Goal: Task Accomplishment & Management: Manage account settings

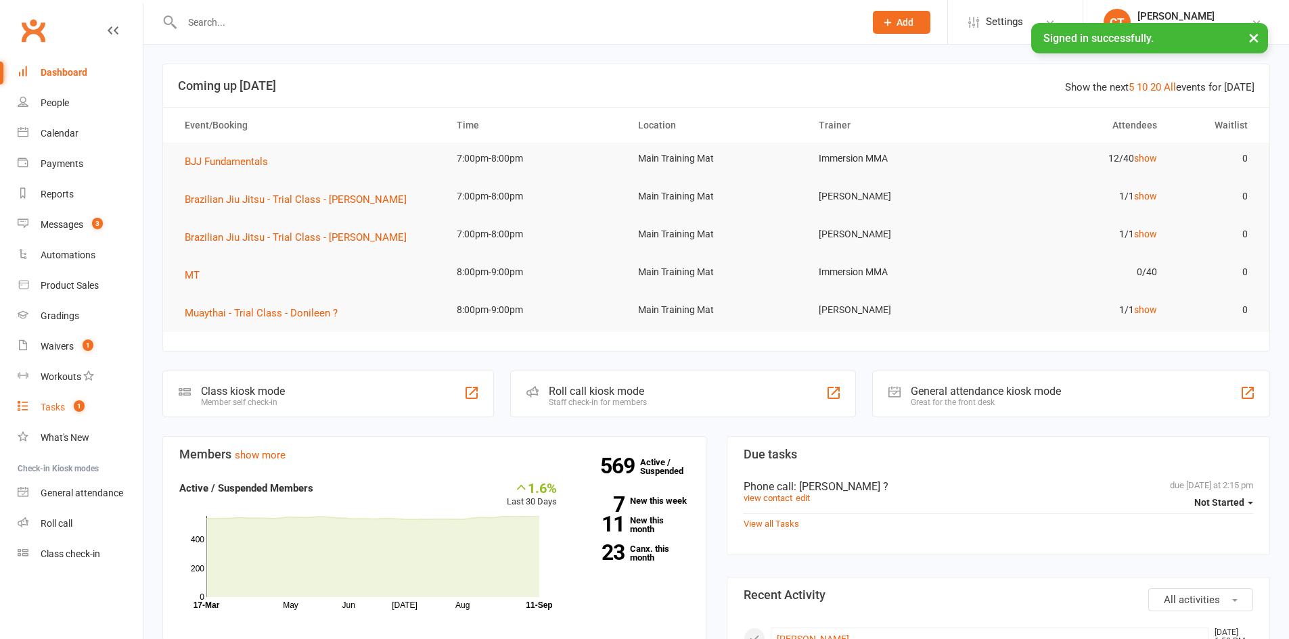
click at [84, 398] on link "Tasks 1" at bounding box center [80, 407] width 125 height 30
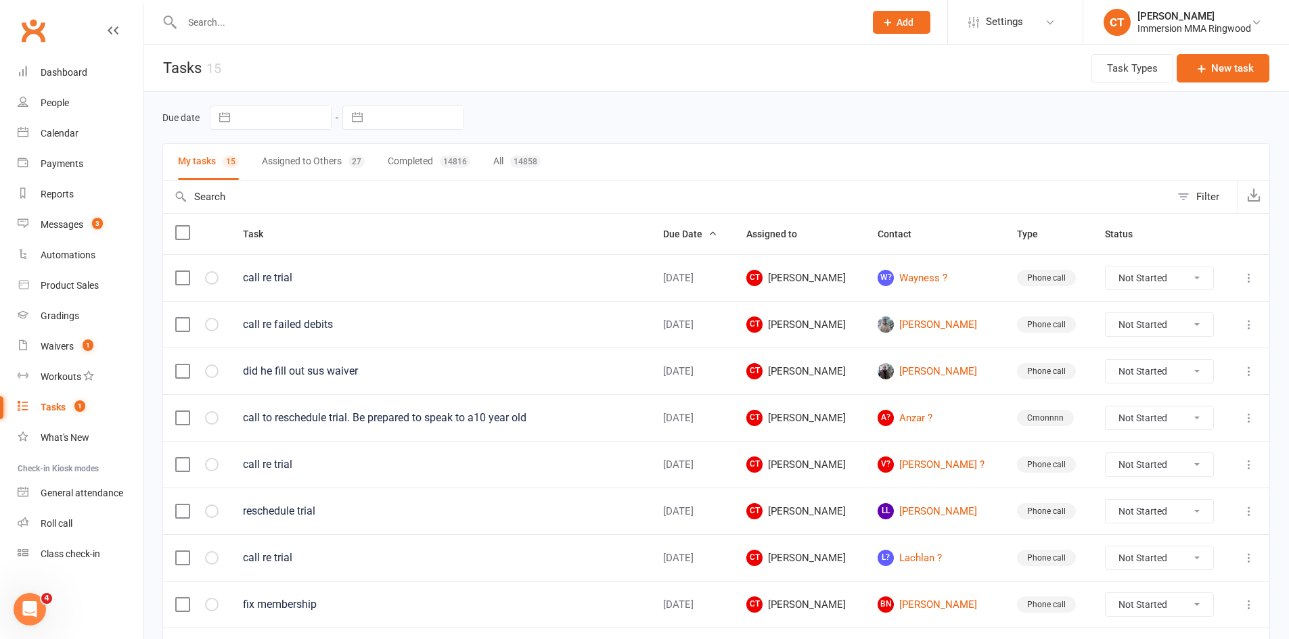
click at [348, 167] on button "Assigned to Others 27" at bounding box center [313, 162] width 103 height 36
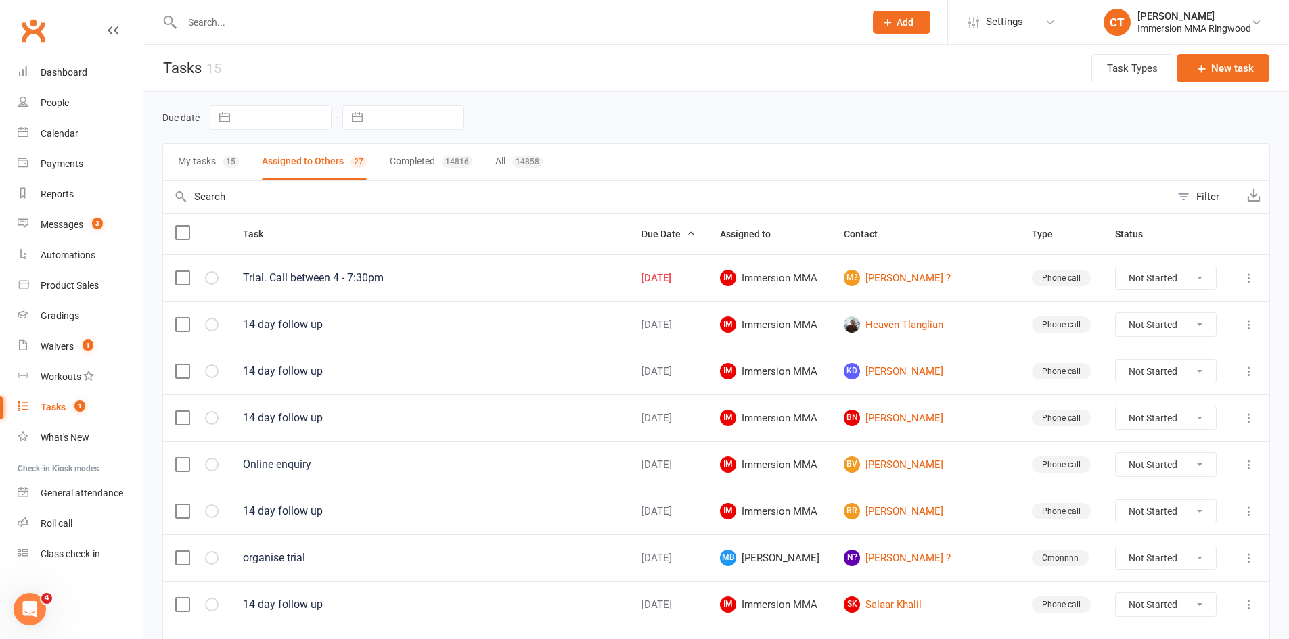
click at [1127, 275] on select "Not Started In Progress Waiting Complete" at bounding box center [1166, 278] width 100 height 23
click at [1116, 267] on select "Not Started In Progress Waiting Complete" at bounding box center [1166, 278] width 100 height 23
select select "unstarted"
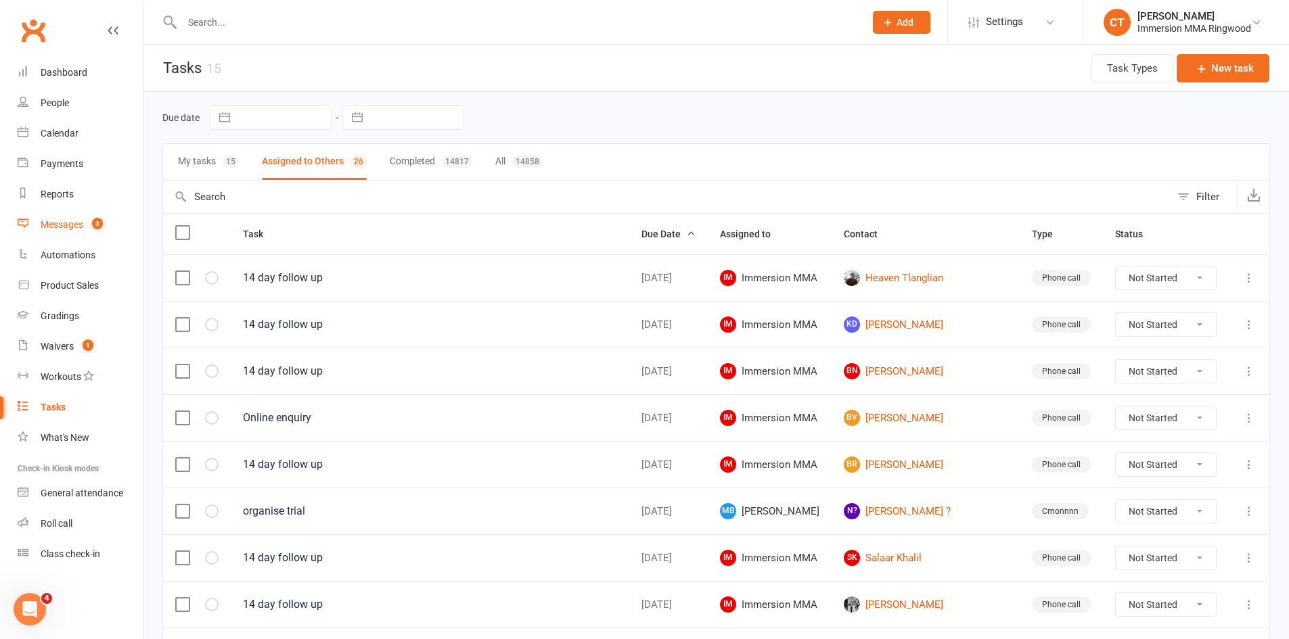
click at [57, 219] on div "Messages" at bounding box center [62, 224] width 43 height 11
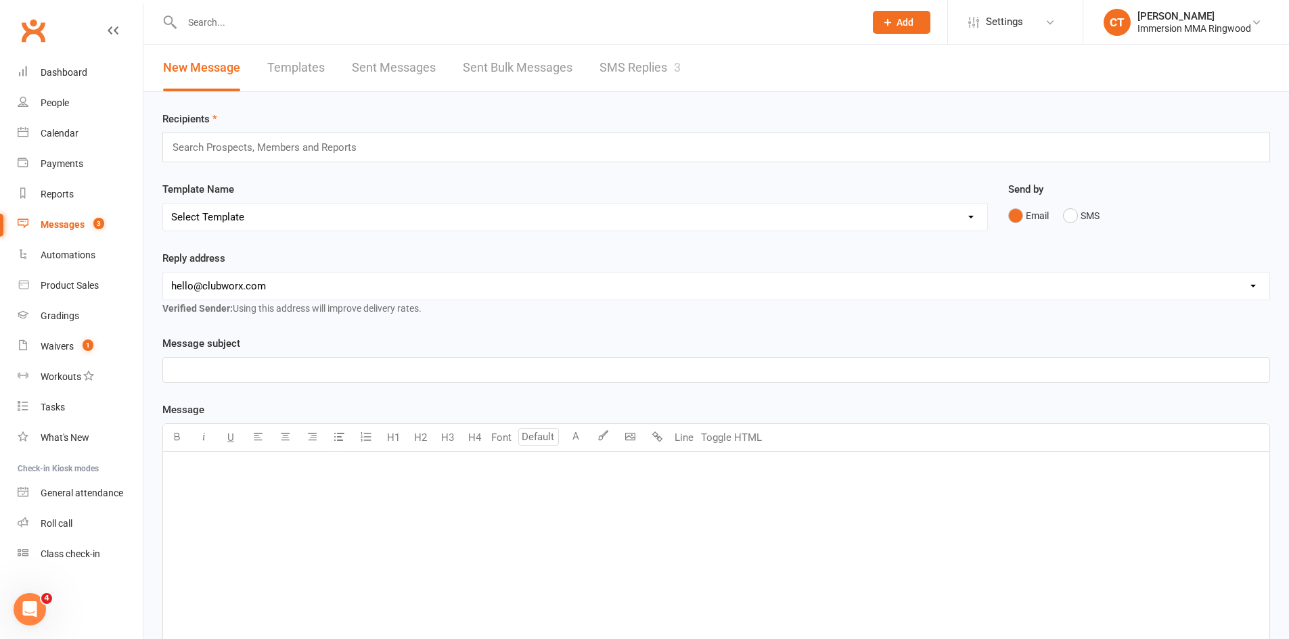
click at [622, 78] on link "SMS Replies 3" at bounding box center [639, 68] width 81 height 47
